Goal: Find specific page/section: Find specific page/section

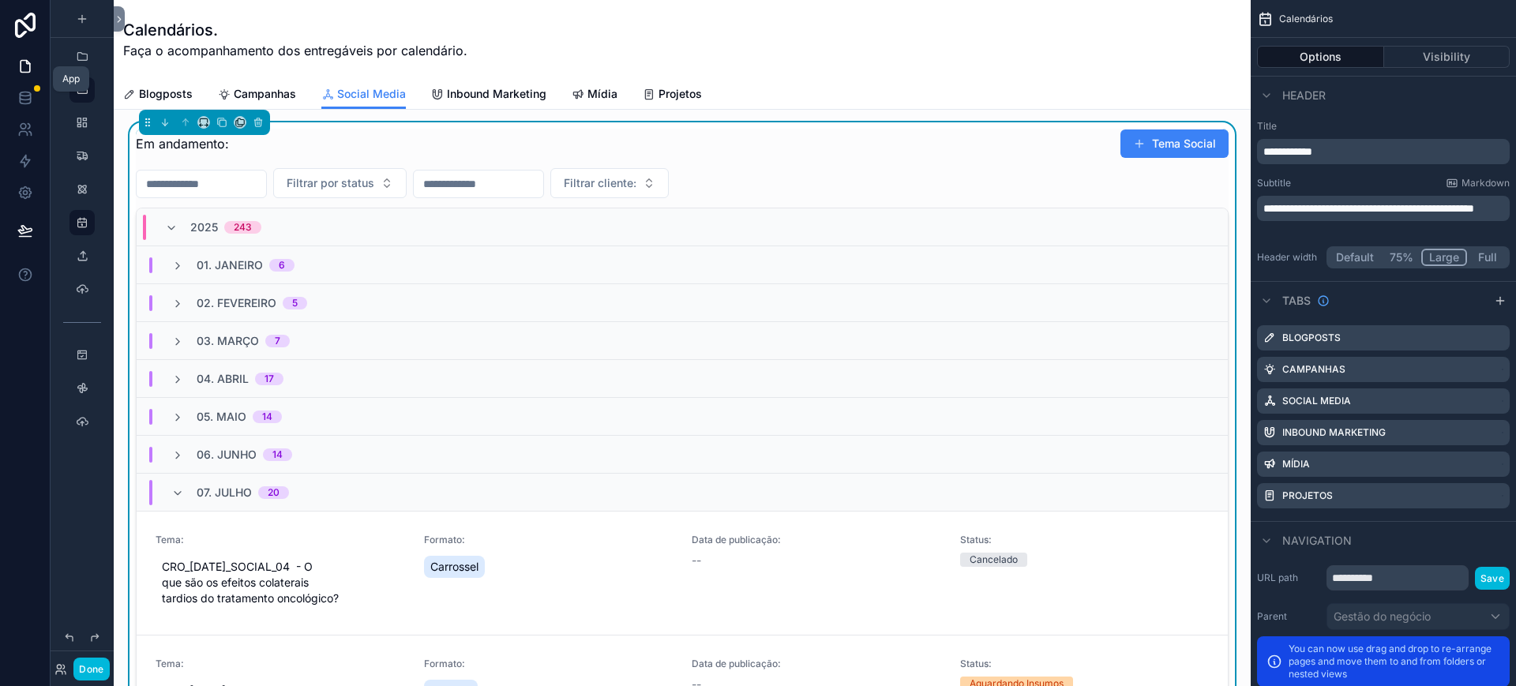
click at [92, 664] on button "Done" at bounding box center [91, 669] width 36 height 23
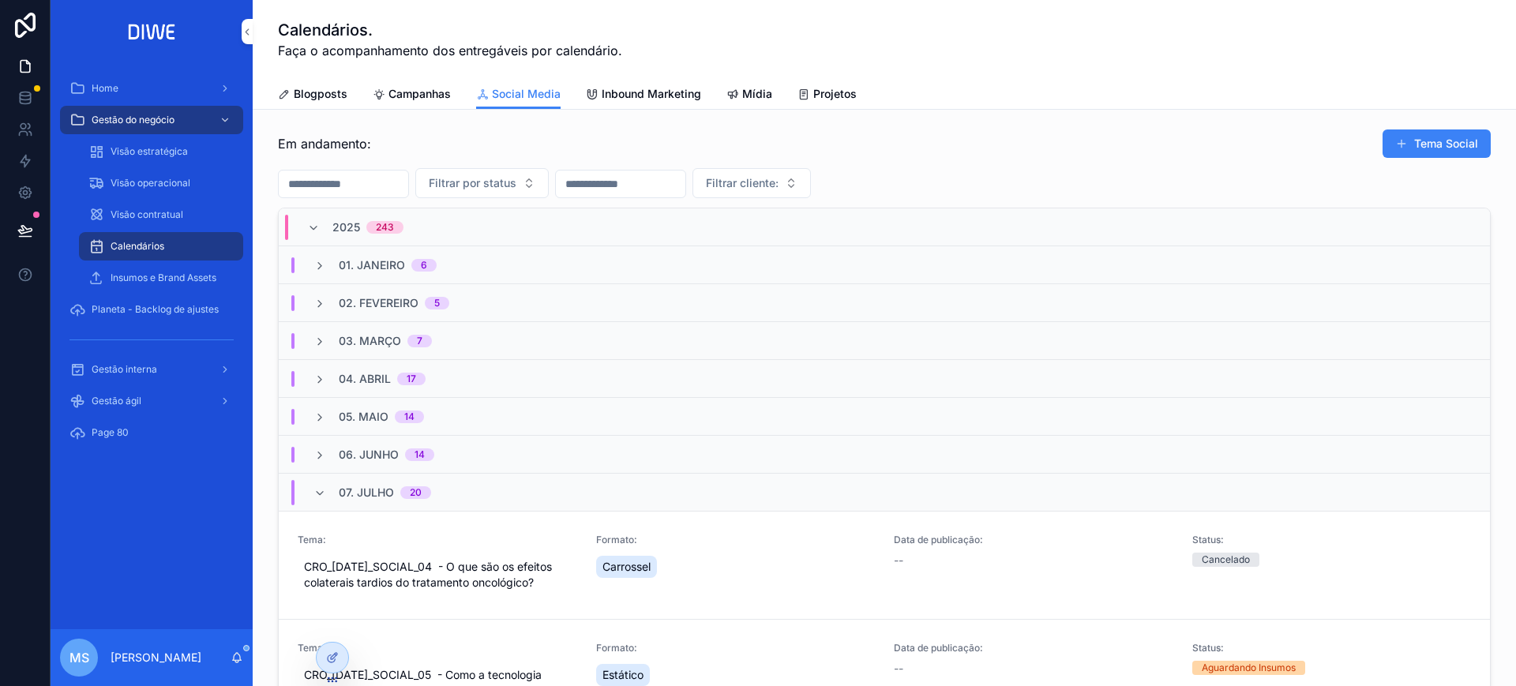
click at [145, 370] on span "Gestão interna" at bounding box center [125, 369] width 66 height 13
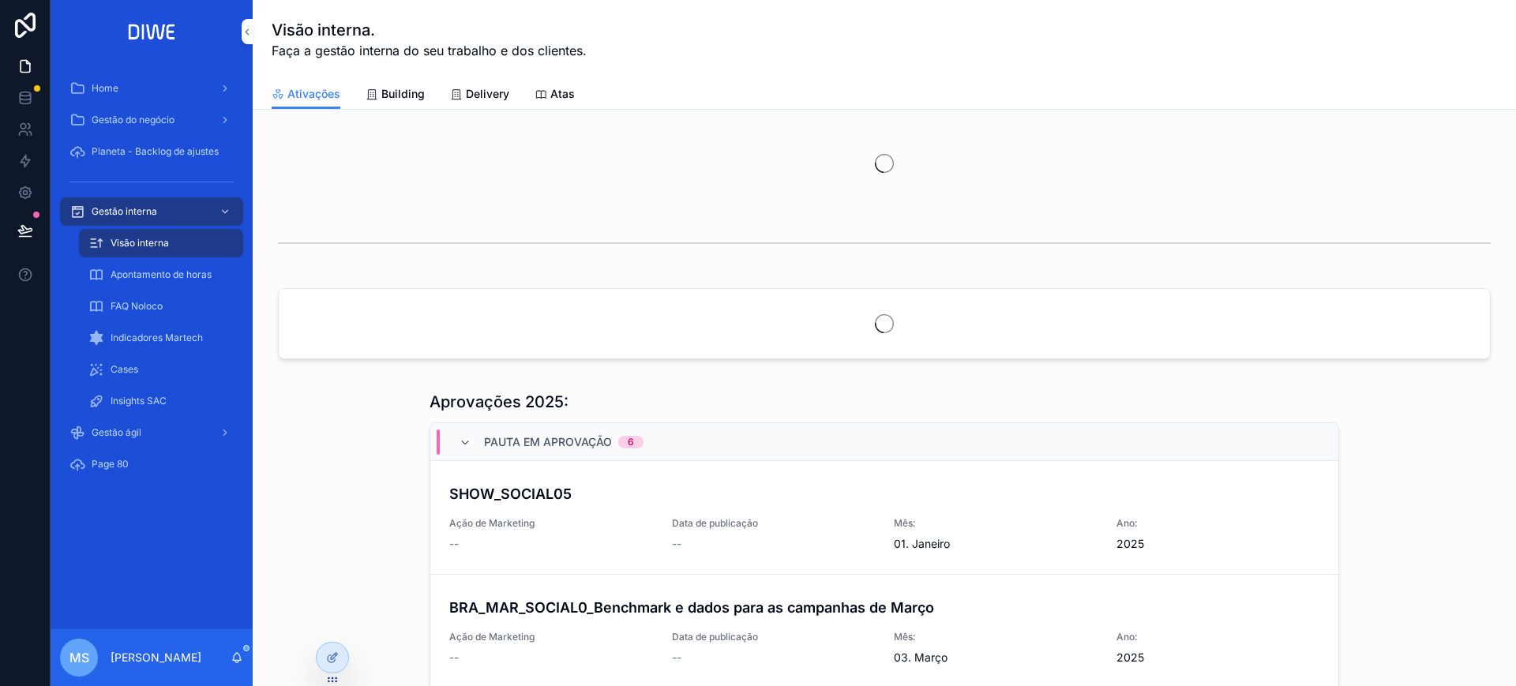
click at [490, 88] on span "Delivery" at bounding box center [487, 94] width 43 height 16
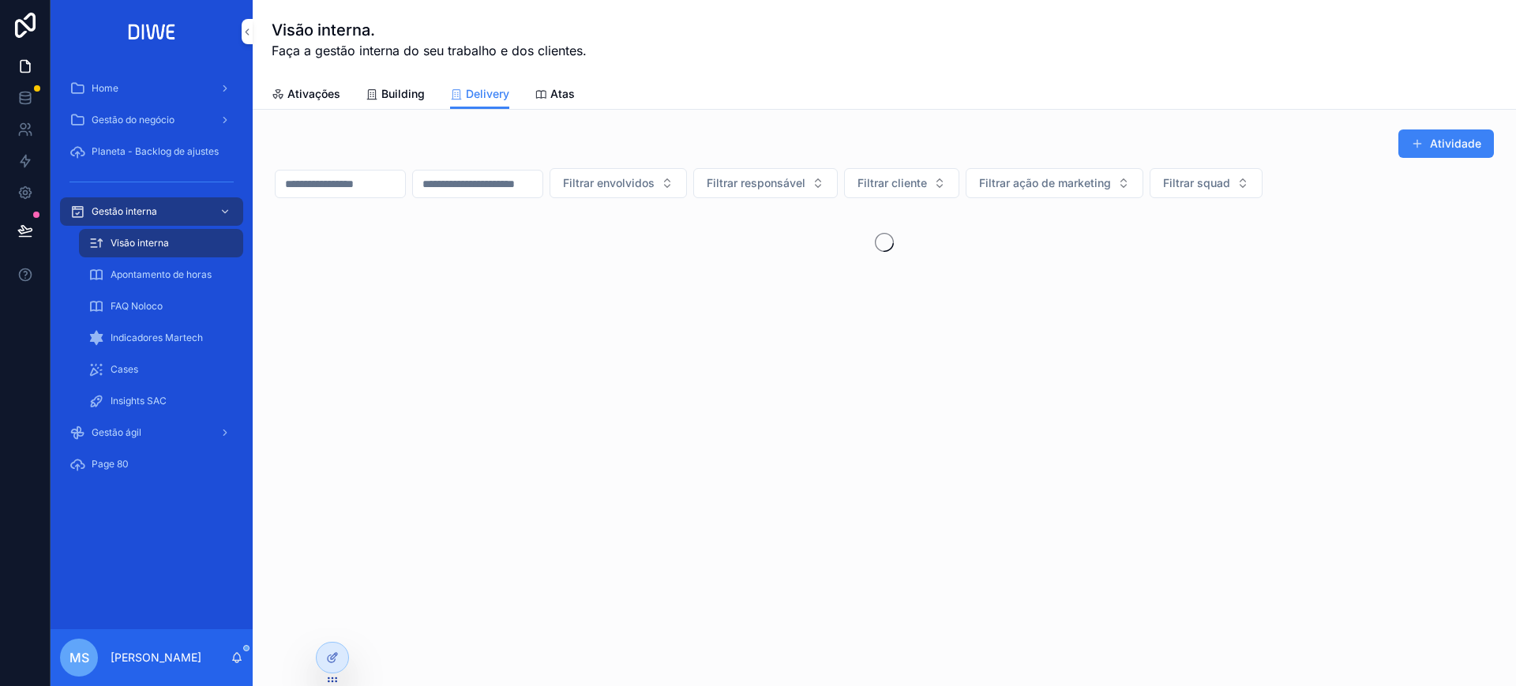
click at [927, 182] on span "Filtrar cliente" at bounding box center [892, 183] width 69 height 16
type input "***"
click at [933, 244] on div "ASP" at bounding box center [981, 247] width 220 height 25
click at [248, 37] on button "scrollable content" at bounding box center [247, 31] width 11 height 25
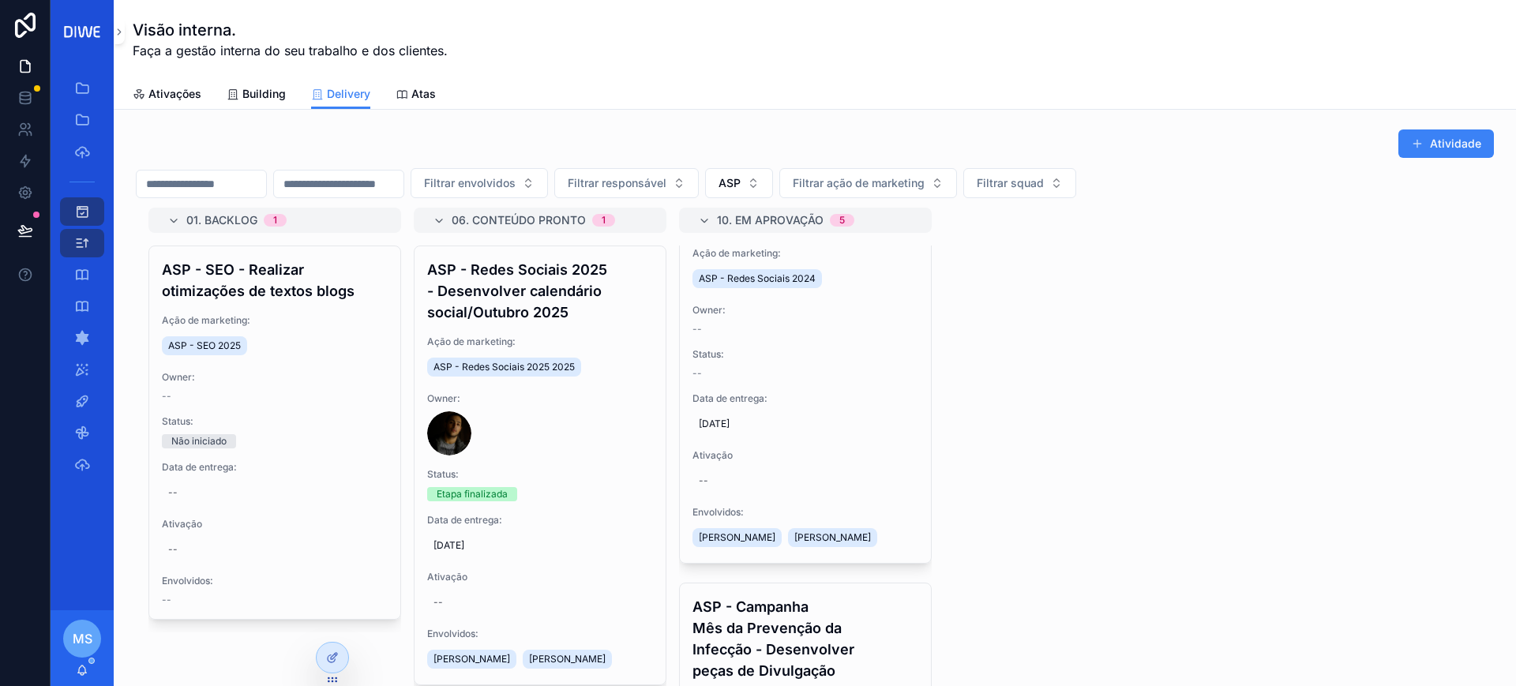
scroll to position [1605, 0]
